Goal: Navigation & Orientation: Find specific page/section

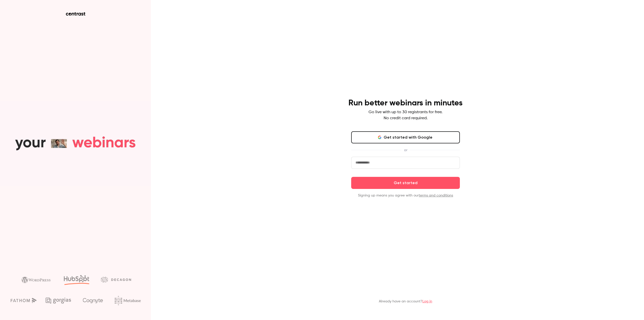
click at [422, 138] on button "Get started with Google" at bounding box center [405, 137] width 109 height 12
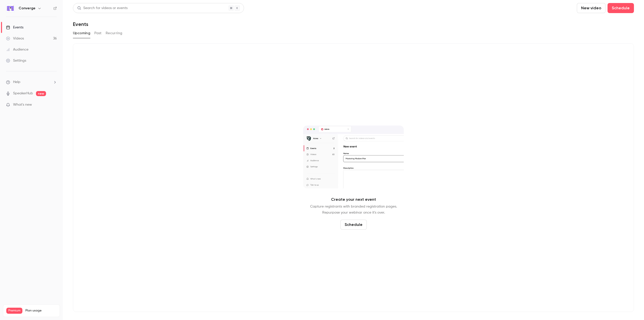
click at [31, 11] on div "Converge" at bounding box center [34, 8] width 31 height 6
click at [31, 10] on h6 "Converge" at bounding box center [27, 8] width 17 height 5
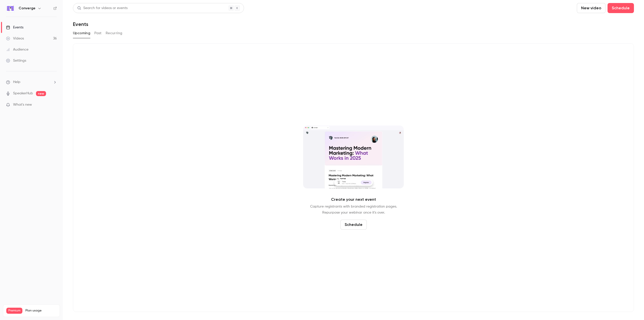
click at [36, 8] on button "button" at bounding box center [39, 8] width 6 height 6
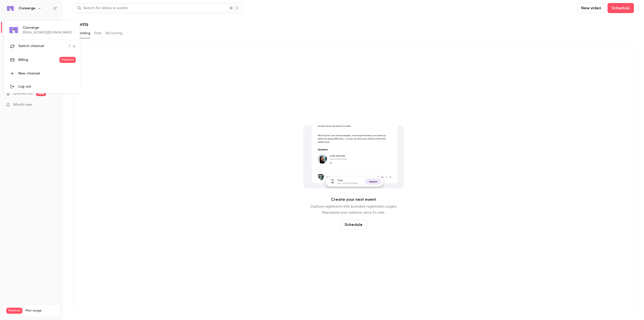
click at [38, 44] on span "Switch channel" at bounding box center [30, 46] width 25 height 5
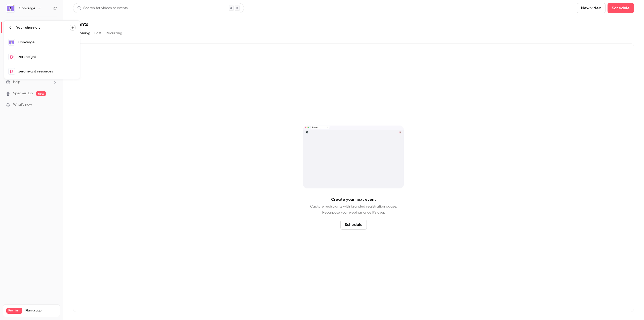
click at [42, 71] on div "zeroheight resources" at bounding box center [46, 71] width 57 height 5
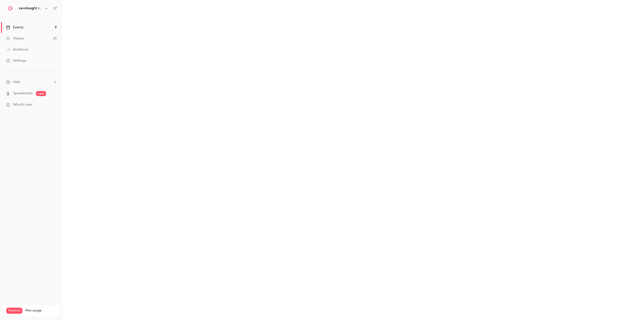
click at [37, 27] on link "Events 9" at bounding box center [31, 27] width 63 height 11
click at [18, 25] on div "Events" at bounding box center [14, 27] width 17 height 5
